Goal: Navigation & Orientation: Find specific page/section

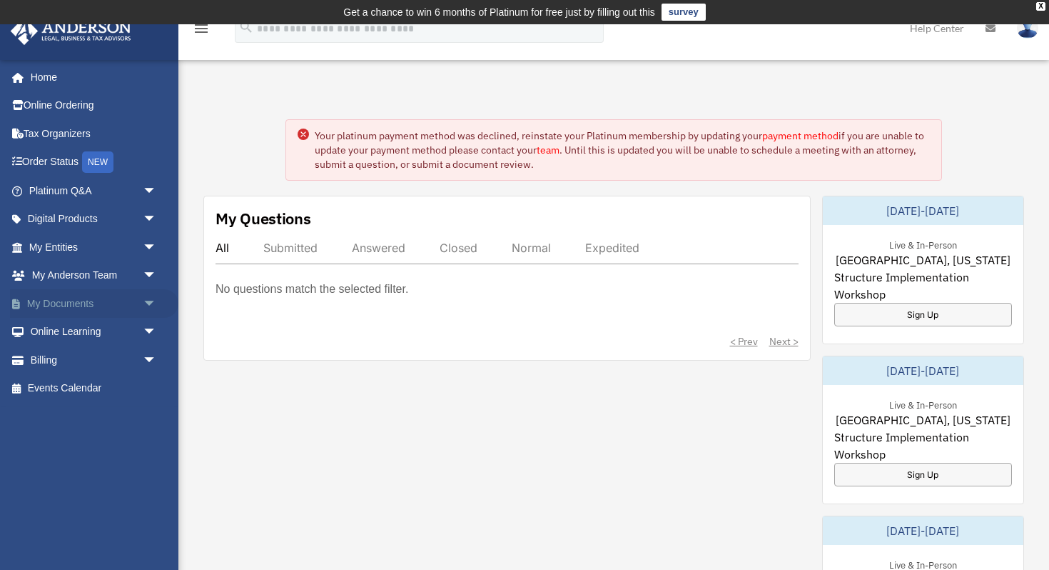
click at [91, 305] on link "My Documents arrow_drop_down" at bounding box center [94, 303] width 168 height 29
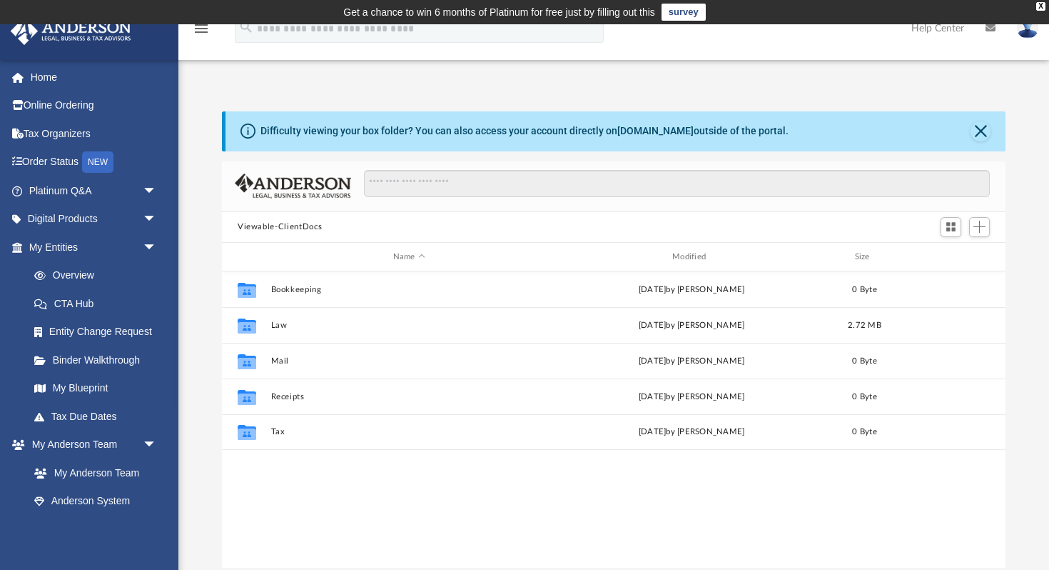
scroll to position [324, 784]
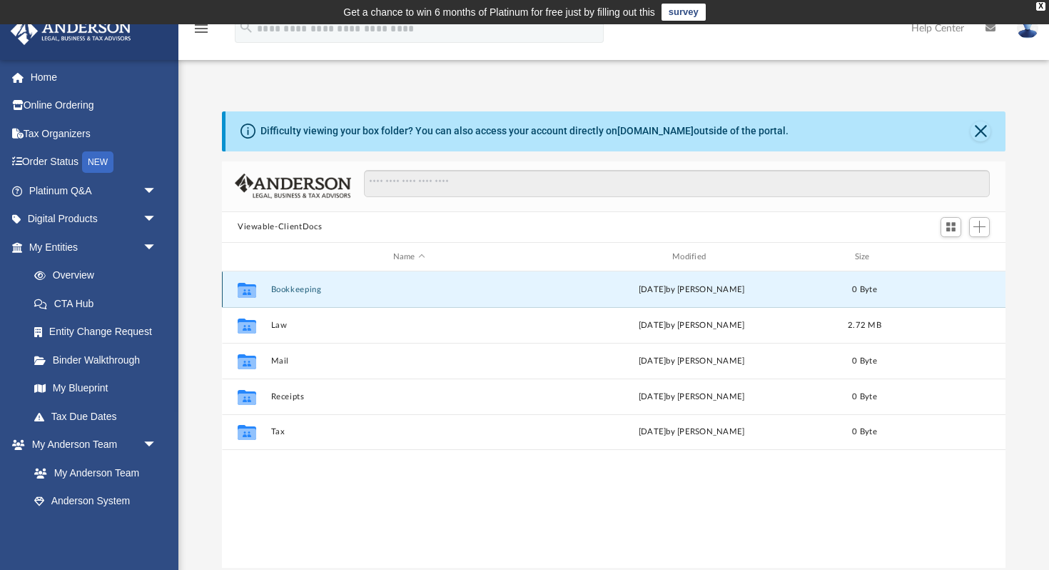
click at [468, 287] on button "Bookkeeping" at bounding box center [409, 289] width 276 height 9
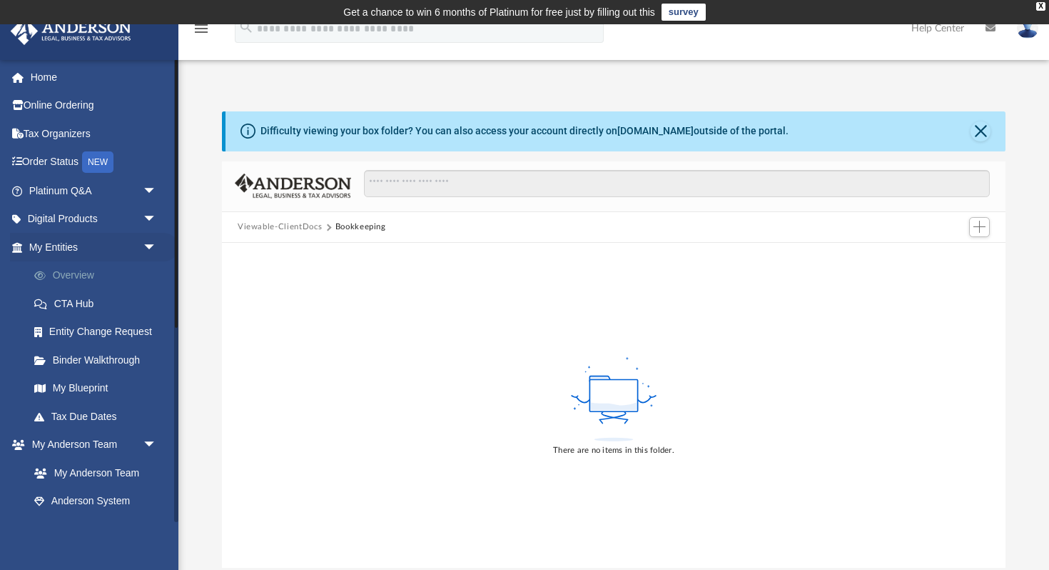
click at [101, 278] on link "Overview" at bounding box center [99, 275] width 158 height 29
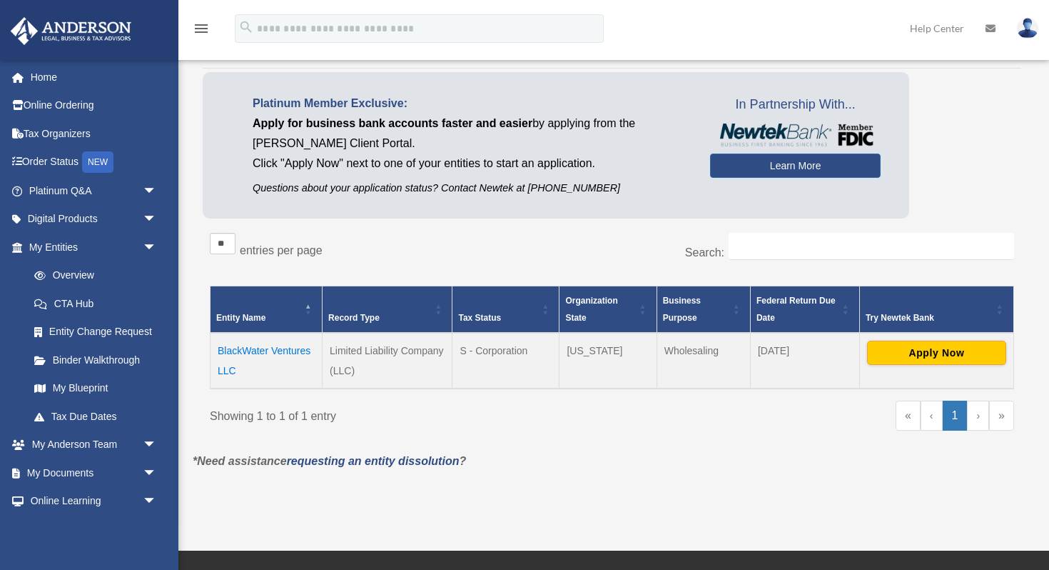
scroll to position [97, 0]
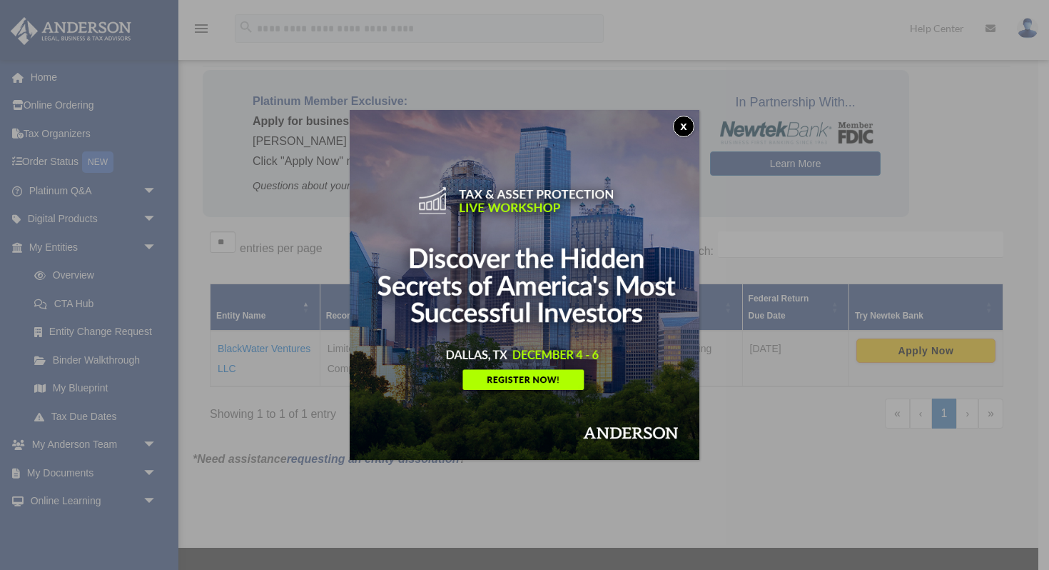
click at [684, 127] on button "x" at bounding box center [683, 126] width 21 height 21
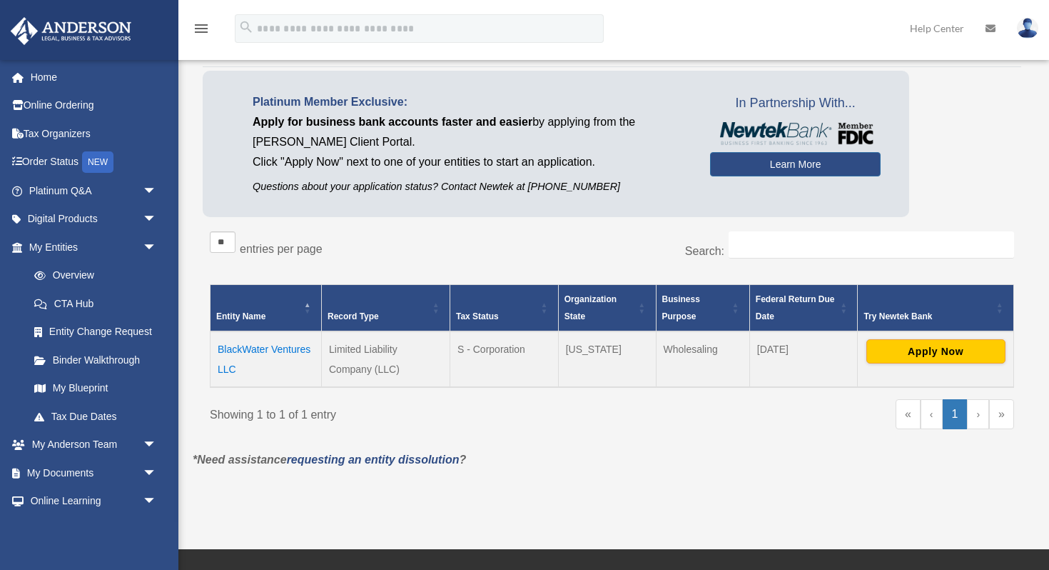
click at [283, 348] on td "BlackWater Ventures LLC" at bounding box center [266, 359] width 111 height 56
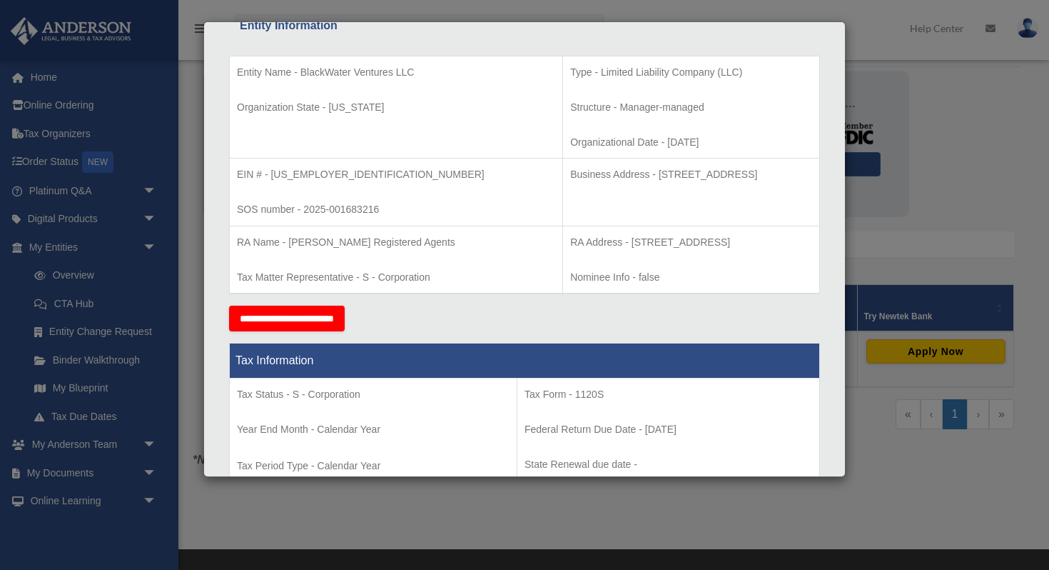
scroll to position [279, 0]
